Goal: Use online tool/utility: Utilize a website feature to perform a specific function

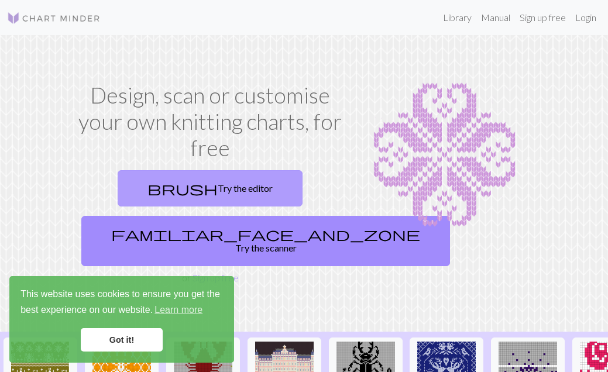
click at [230, 179] on link "brush Try the editor" at bounding box center [210, 188] width 185 height 36
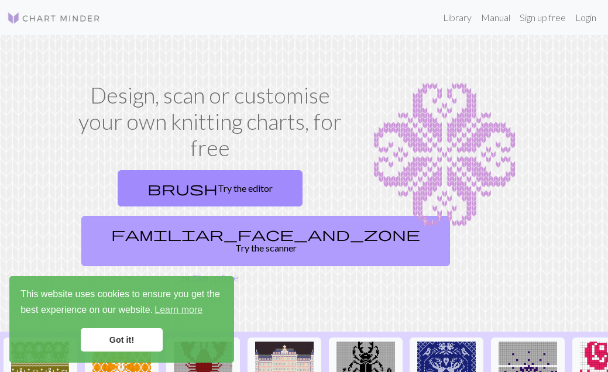
click at [198, 246] on link "familiar_face_and_zone Try the scanner" at bounding box center [265, 241] width 369 height 50
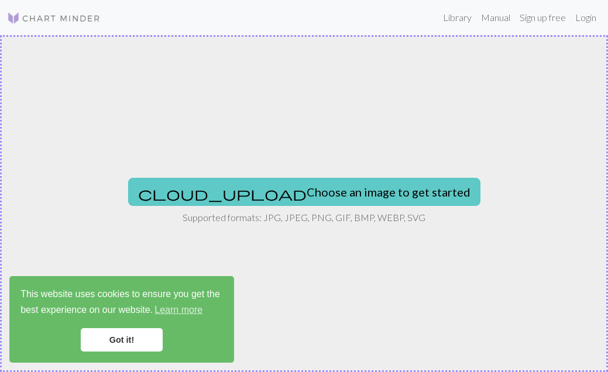
click at [347, 196] on button "cloud_upload Choose an image to get started" at bounding box center [304, 192] width 352 height 28
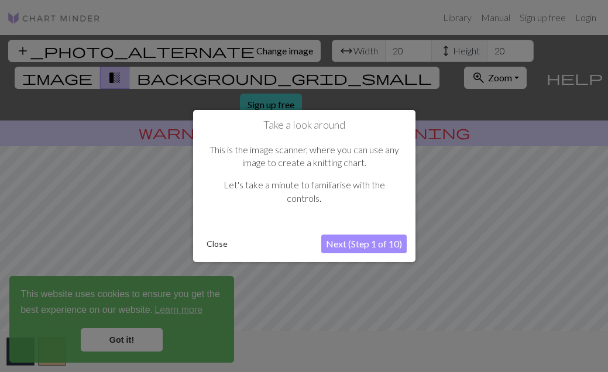
click at [352, 242] on button "Next (Step 1 of 10)" at bounding box center [363, 244] width 85 height 19
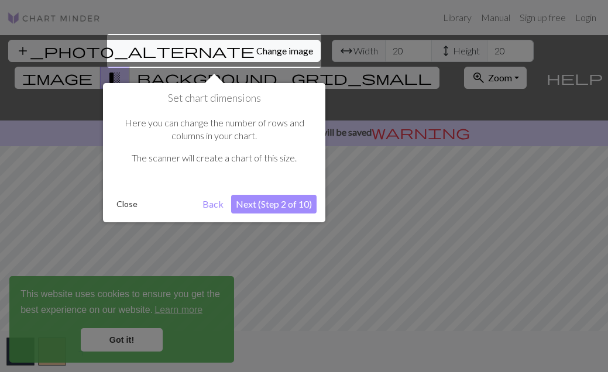
click at [184, 50] on div at bounding box center [214, 51] width 214 height 34
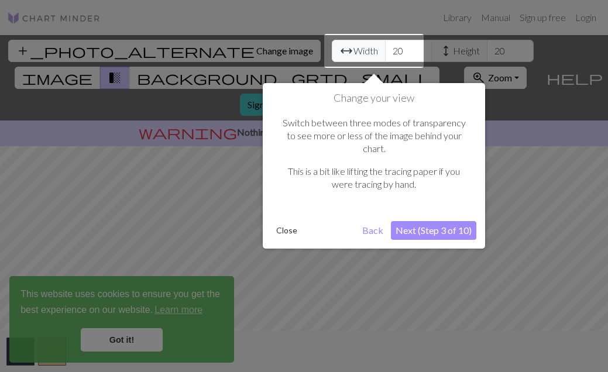
click at [420, 221] on button "Next (Step 3 of 10)" at bounding box center [433, 230] width 85 height 19
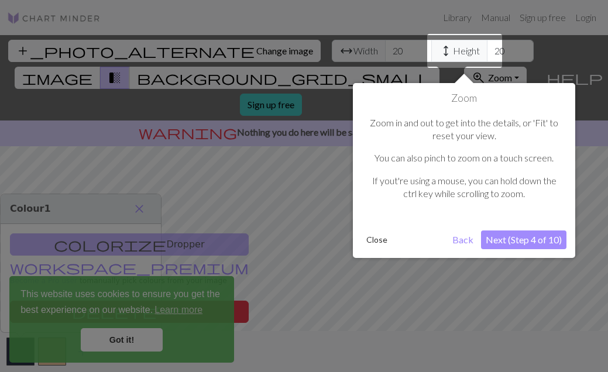
click at [499, 240] on button "Next (Step 4 of 10)" at bounding box center [523, 240] width 85 height 19
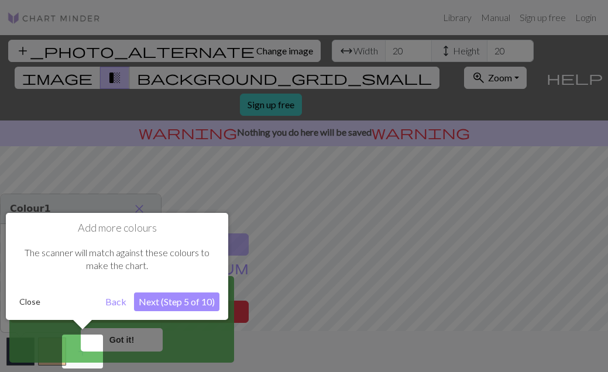
click at [149, 299] on button "Next (Step 5 of 10)" at bounding box center [176, 302] width 85 height 19
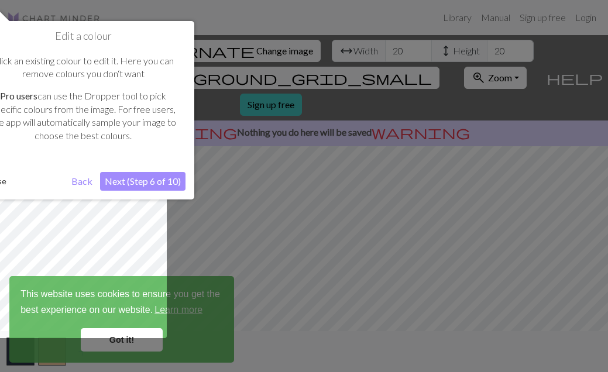
click at [115, 181] on button "Next (Step 6 of 10)" at bounding box center [142, 181] width 85 height 19
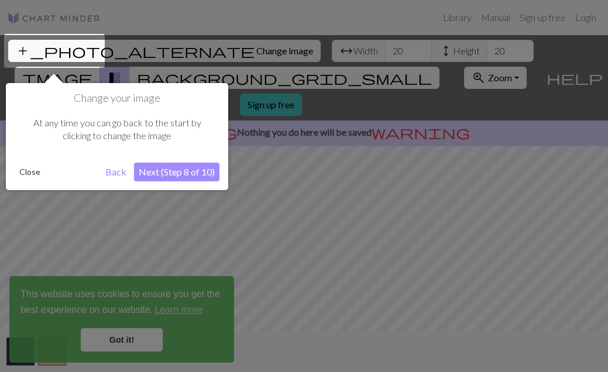
click at [162, 167] on button "Next (Step 8 of 10)" at bounding box center [176, 172] width 85 height 19
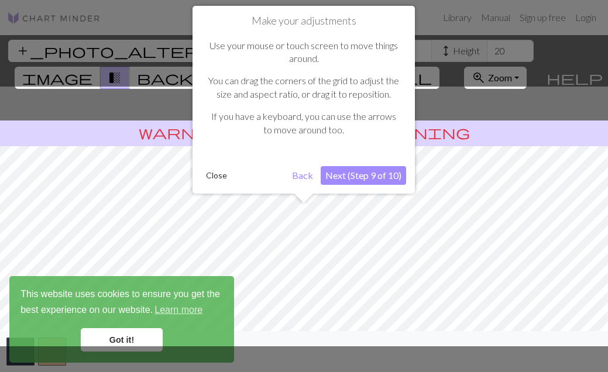
click at [370, 174] on button "Next (Step 9 of 10)" at bounding box center [363, 175] width 85 height 19
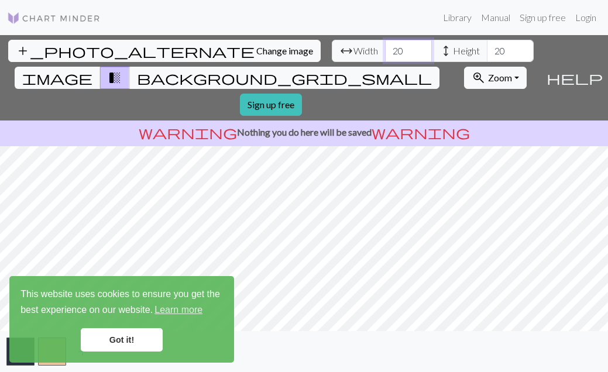
click at [385, 49] on input "20" at bounding box center [408, 51] width 47 height 22
type input "200"
click at [487, 51] on input "20" at bounding box center [510, 51] width 47 height 22
click at [135, 342] on link "Got it!" at bounding box center [122, 339] width 82 height 23
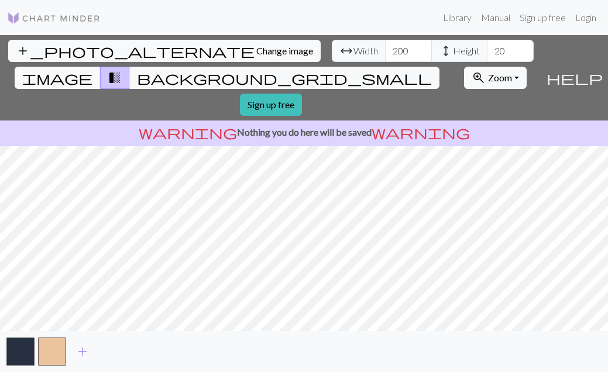
click at [117, 345] on link "Got it!" at bounding box center [122, 339] width 82 height 23
click at [120, 342] on link "Got it!" at bounding box center [122, 339] width 82 height 23
click at [487, 50] on input "20" at bounding box center [510, 51] width 47 height 22
type input "200"
click at [81, 342] on button "add" at bounding box center [82, 352] width 29 height 22
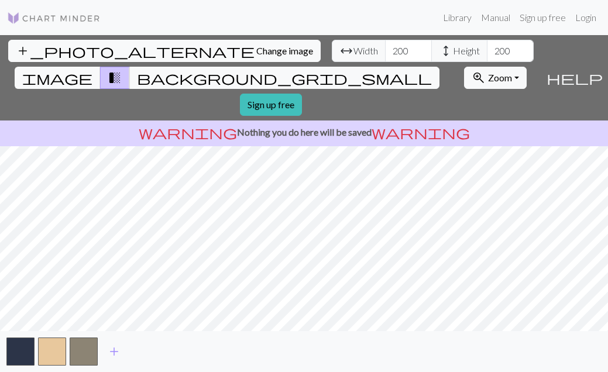
click at [335, 337] on div "add_photo_alternate Change image arrow_range Width 200 height Height 200 image …" at bounding box center [304, 203] width 608 height 337
click at [468, 332] on div "add_photo_alternate Change image arrow_range Width 200 height Height 200 image …" at bounding box center [304, 203] width 608 height 337
click at [114, 352] on span "add" at bounding box center [114, 352] width 14 height 16
click at [156, 351] on button "add" at bounding box center [145, 352] width 29 height 22
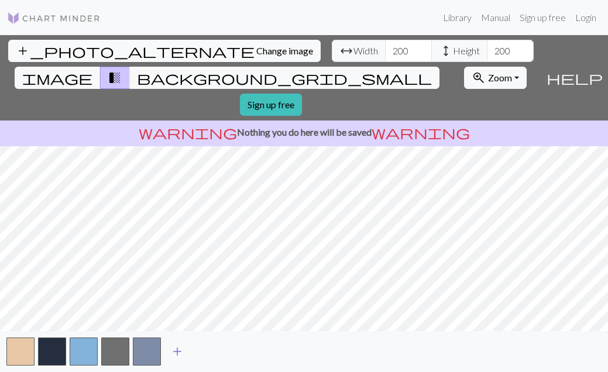
click at [181, 351] on span "add" at bounding box center [177, 352] width 14 height 16
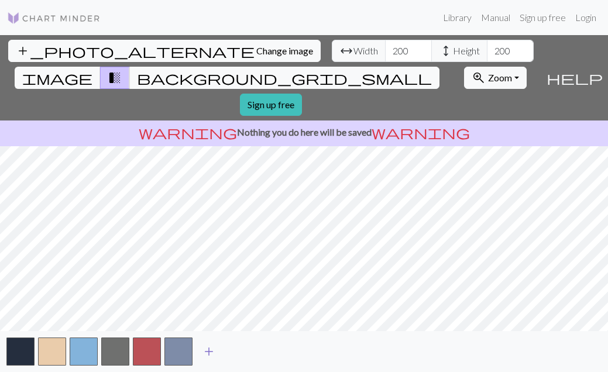
click at [211, 349] on span "add" at bounding box center [209, 352] width 14 height 16
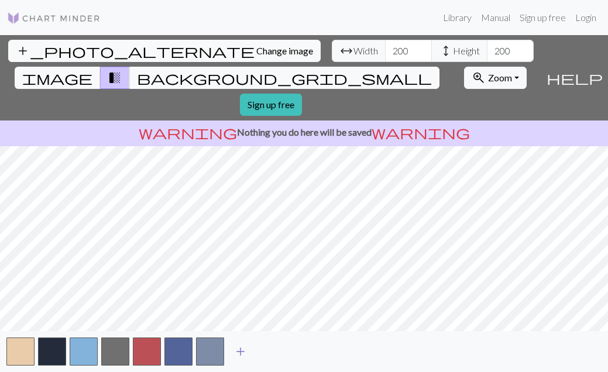
click at [243, 351] on span "add" at bounding box center [241, 352] width 14 height 16
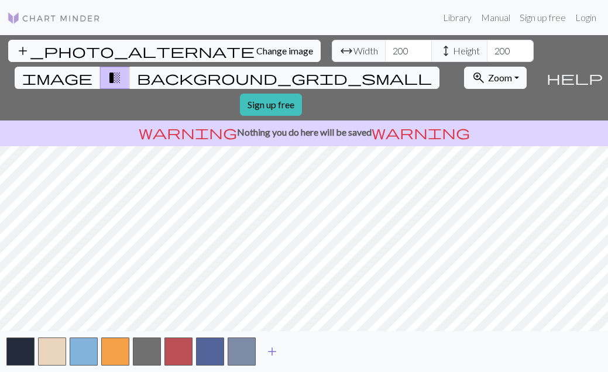
click at [273, 351] on span "add" at bounding box center [272, 352] width 14 height 16
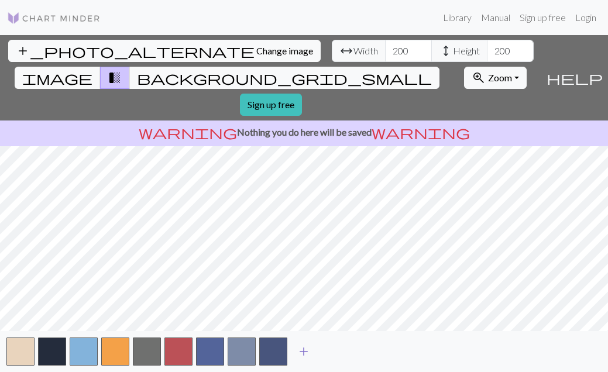
click at [301, 355] on span "add" at bounding box center [304, 352] width 14 height 16
click at [331, 355] on span "add" at bounding box center [335, 352] width 14 height 16
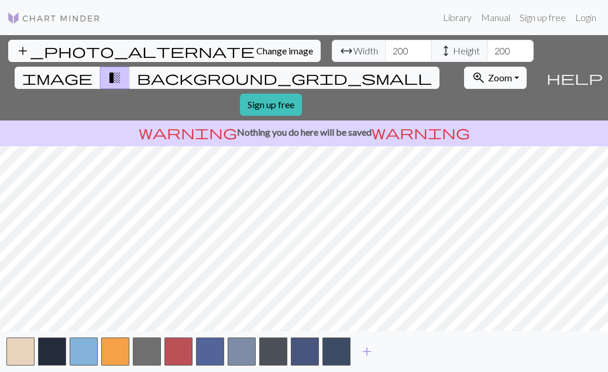
click at [488, 72] on span "Zoom" at bounding box center [500, 77] width 24 height 11
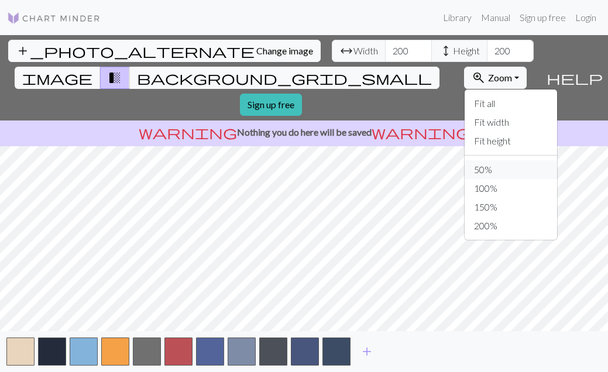
click at [465, 160] on button "50%" at bounding box center [511, 169] width 93 height 19
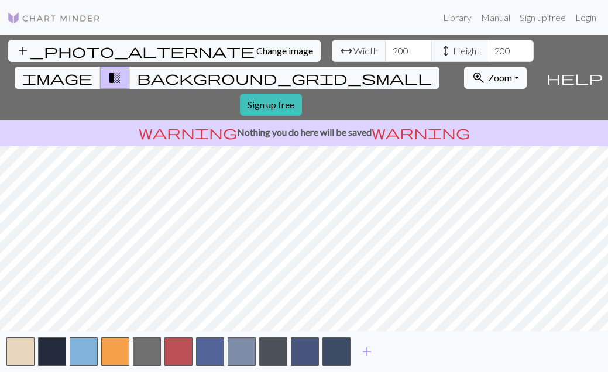
click at [481, 67] on button "zoom_in Zoom Zoom" at bounding box center [495, 78] width 63 height 22
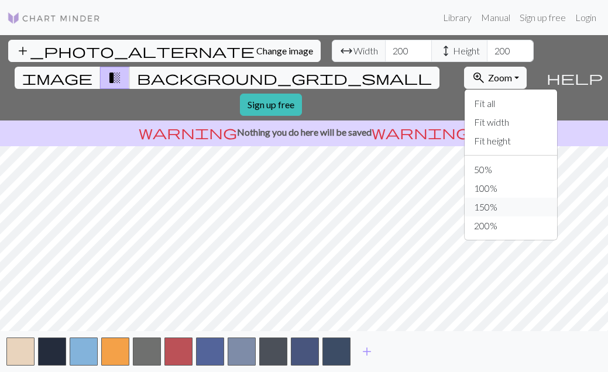
click at [466, 198] on button "150%" at bounding box center [511, 207] width 93 height 19
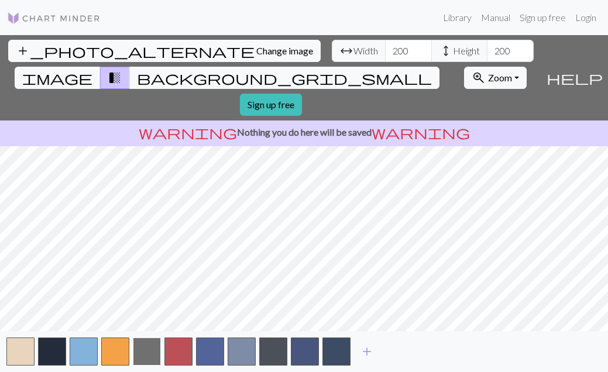
click at [142, 352] on button "button" at bounding box center [147, 352] width 28 height 28
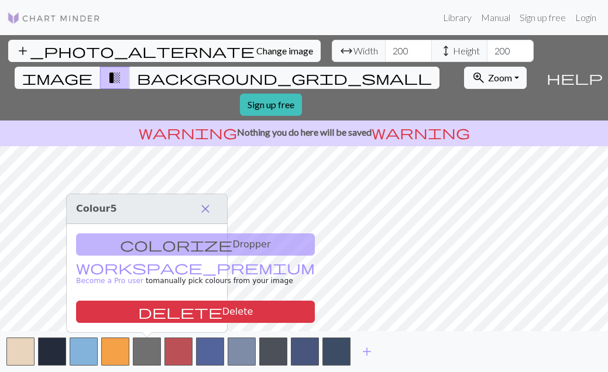
click at [203, 207] on span "close" at bounding box center [205, 209] width 14 height 16
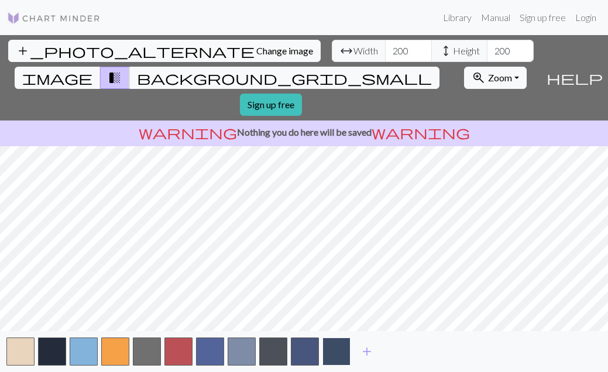
click at [341, 356] on button "button" at bounding box center [337, 352] width 28 height 28
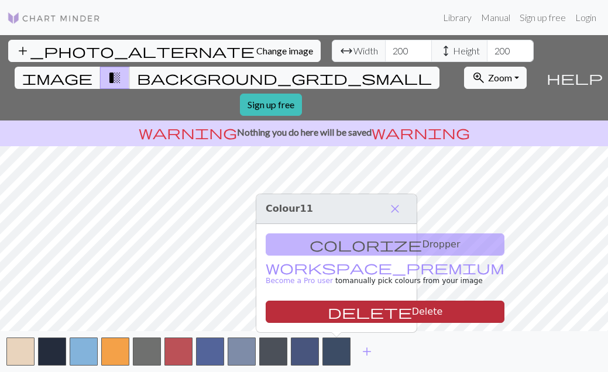
click at [351, 310] on button "delete Delete" at bounding box center [385, 312] width 239 height 22
